Goal: Navigation & Orientation: Understand site structure

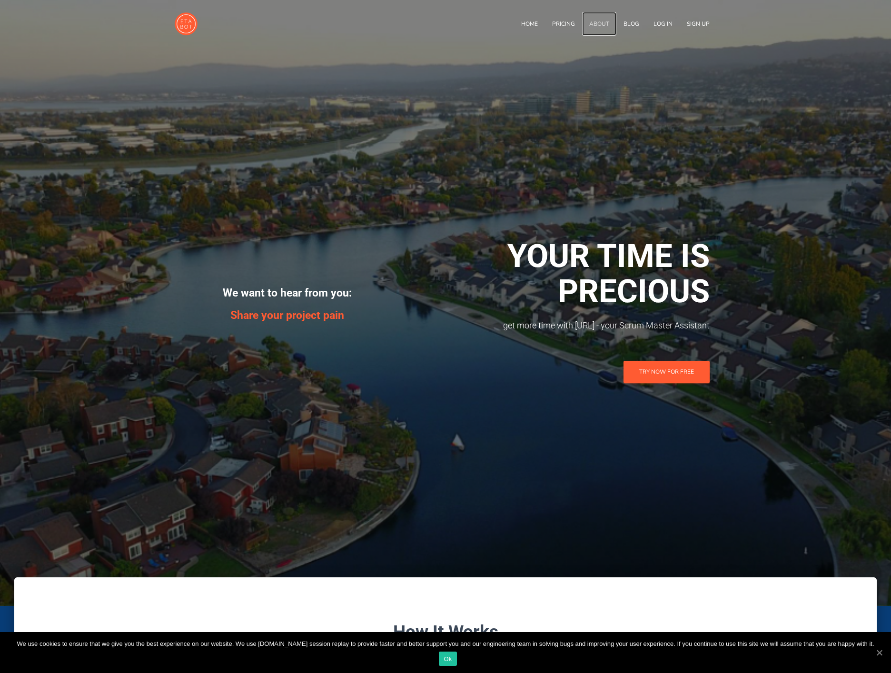
click at [601, 20] on link "About" at bounding box center [599, 24] width 34 height 24
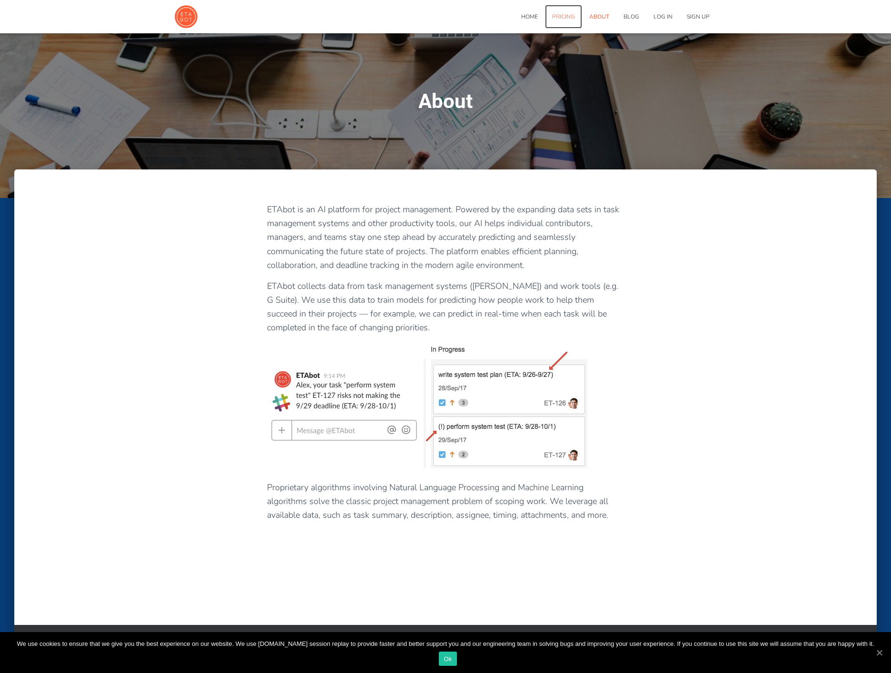
click at [567, 19] on link "Pricing" at bounding box center [563, 17] width 37 height 24
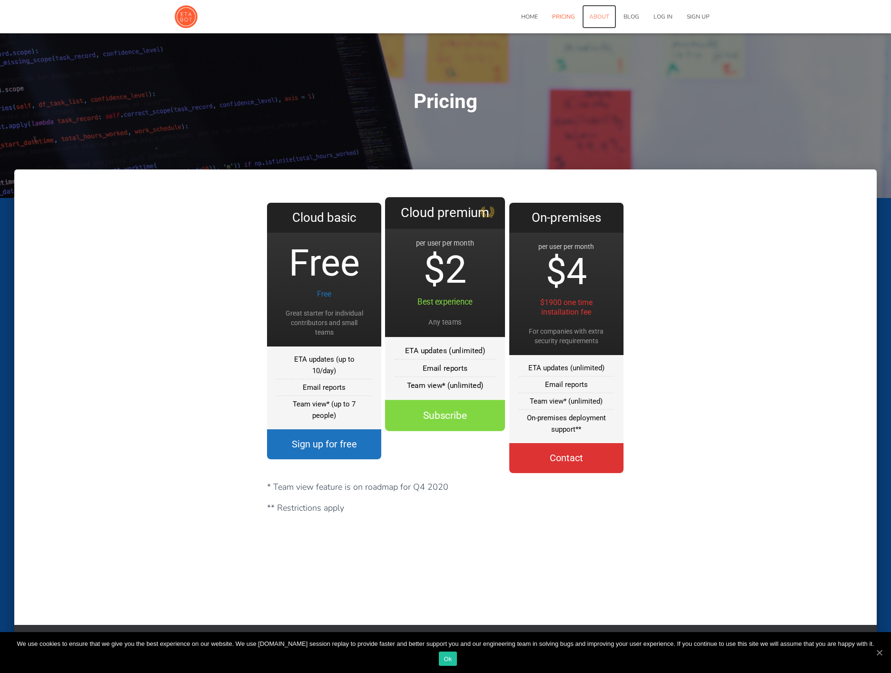
click at [609, 14] on link "About" at bounding box center [599, 17] width 34 height 24
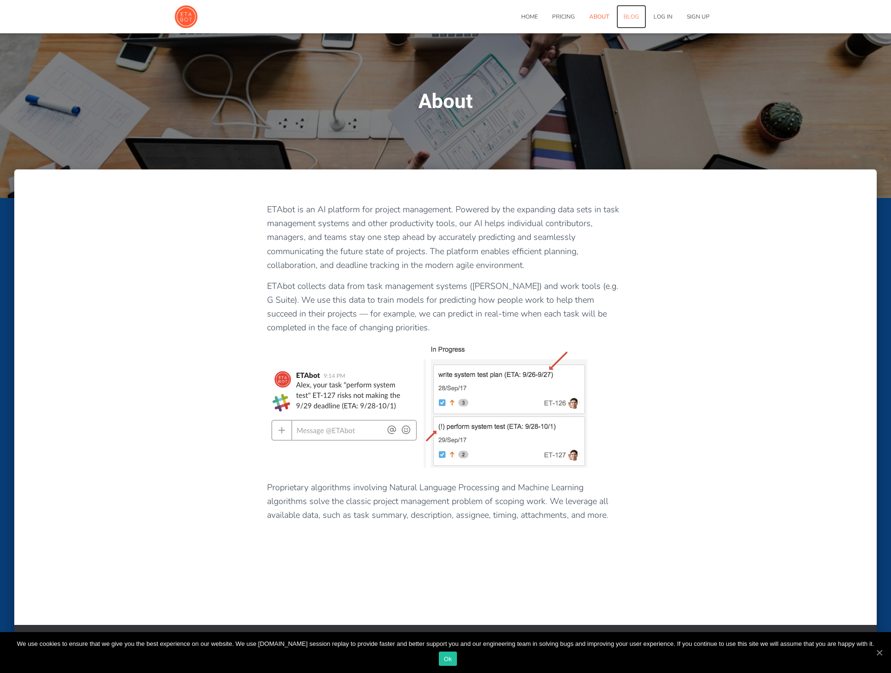
click at [632, 11] on link "Blog" at bounding box center [631, 17] width 30 height 24
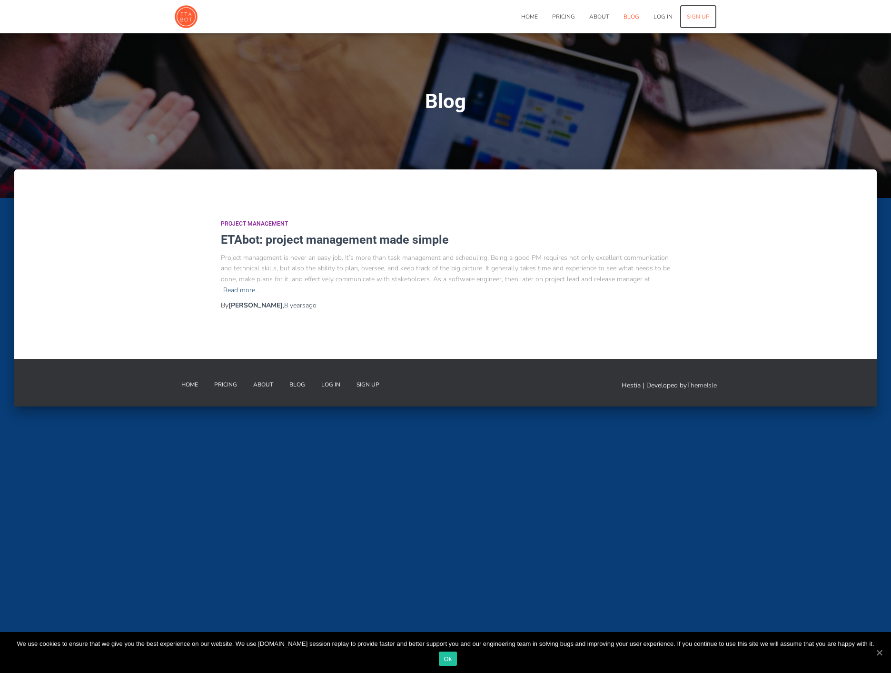
click at [693, 14] on link "Sign Up" at bounding box center [698, 17] width 37 height 24
click at [564, 18] on link "Pricing" at bounding box center [563, 17] width 37 height 24
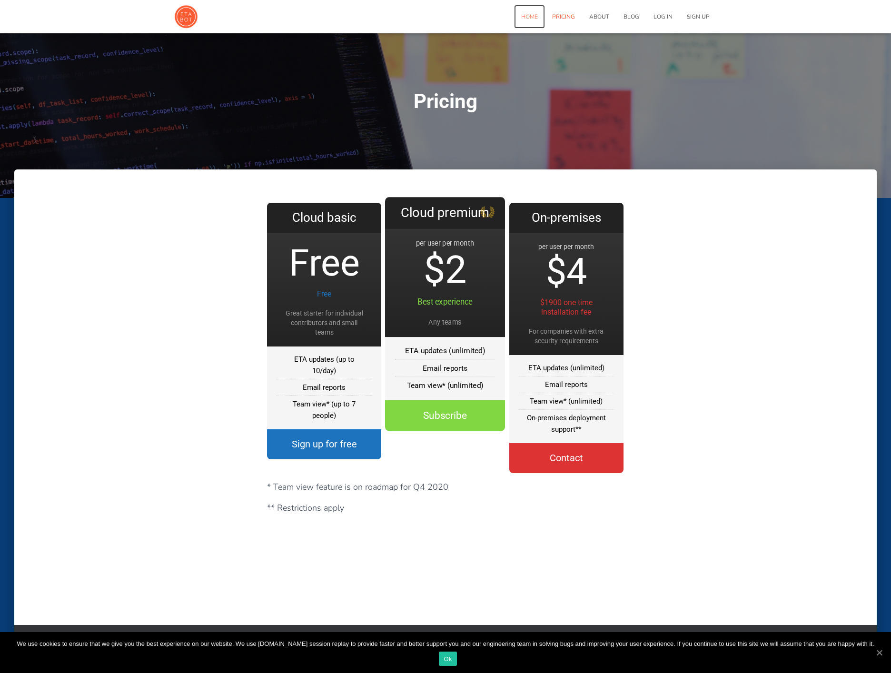
click at [532, 18] on link "Home" at bounding box center [529, 17] width 31 height 24
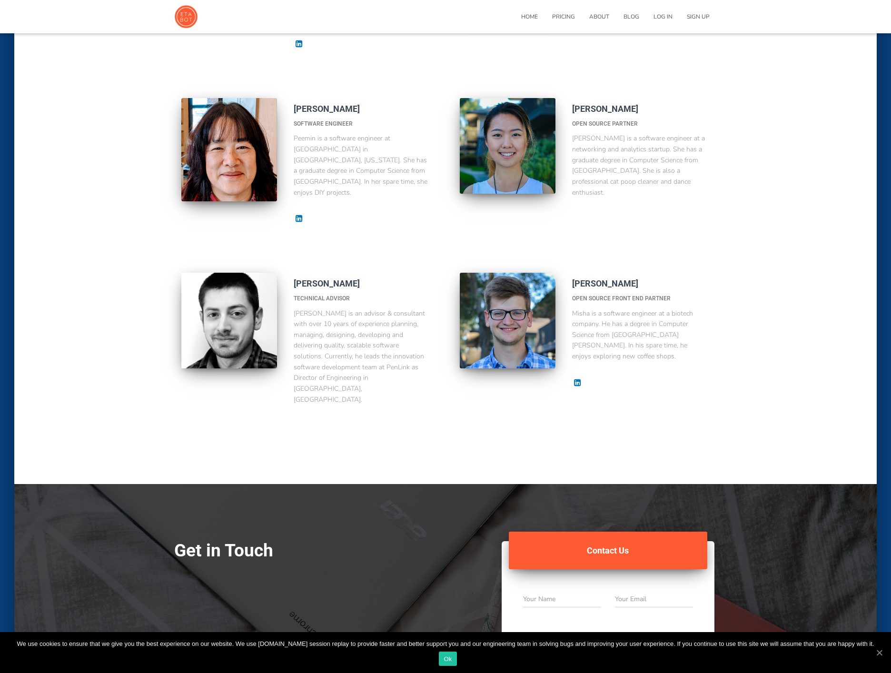
scroll to position [1924, 0]
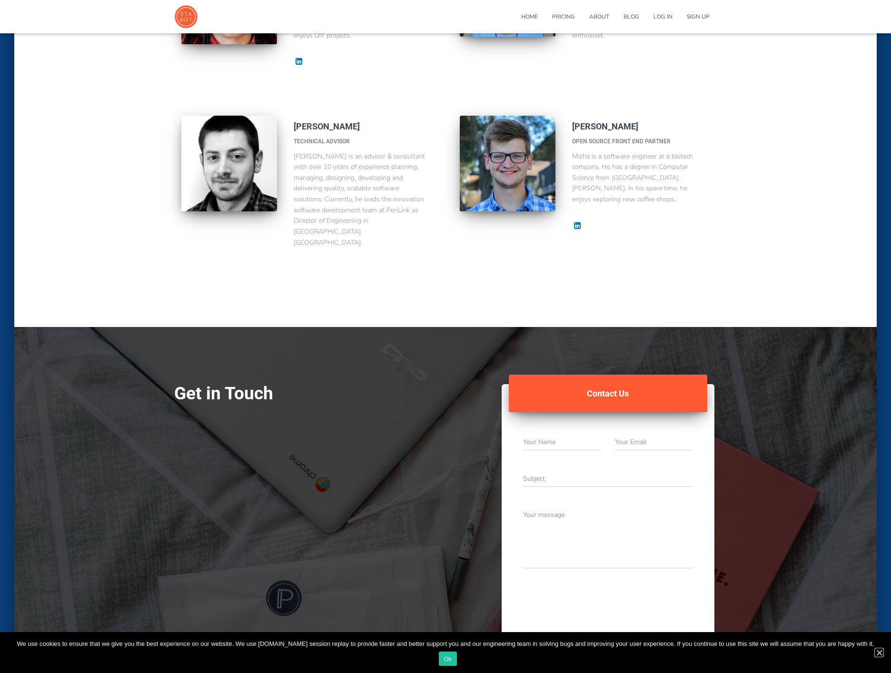
click at [878, 648] on link "Ok" at bounding box center [879, 653] width 10 height 10
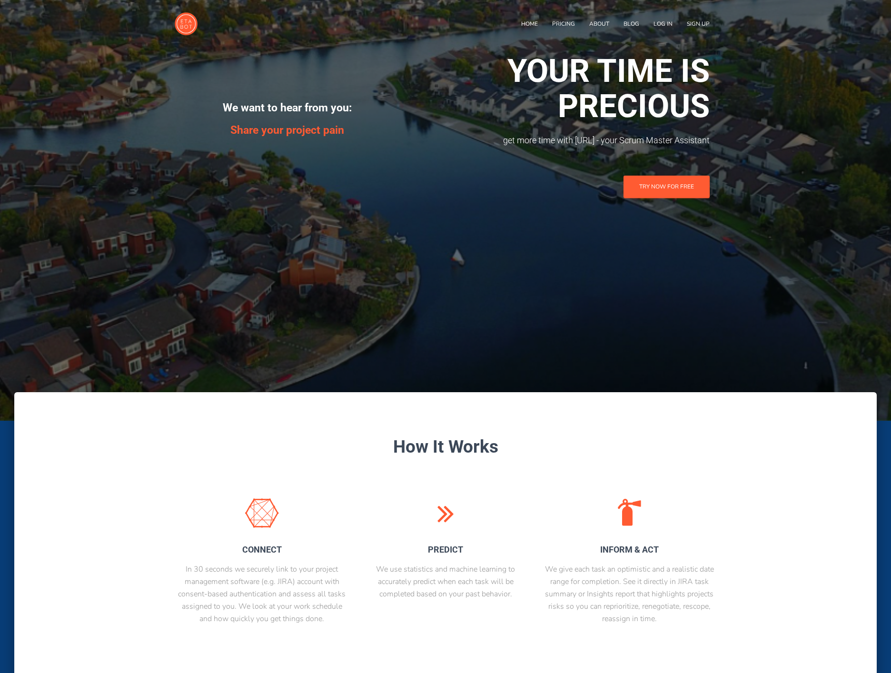
scroll to position [0, 0]
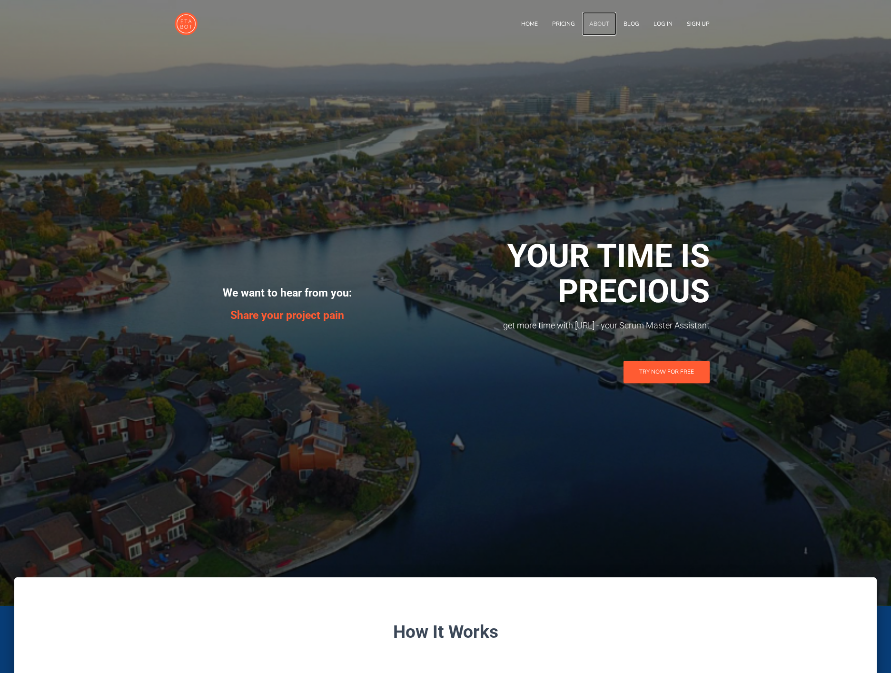
click at [603, 20] on link "About" at bounding box center [599, 24] width 34 height 24
